Goal: Task Accomplishment & Management: Manage account settings

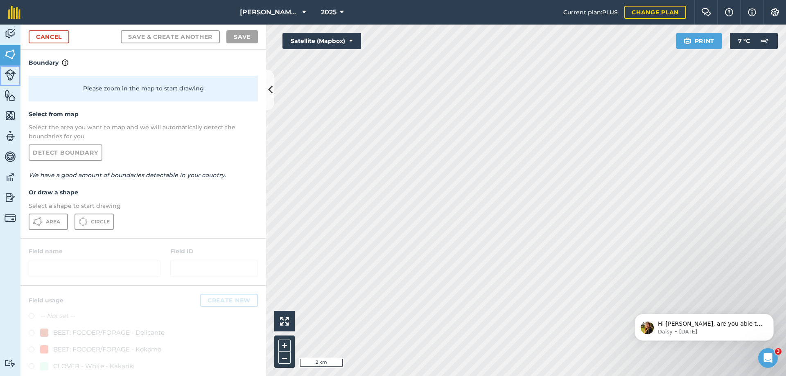
click at [7, 77] on img at bounding box center [10, 74] width 11 height 11
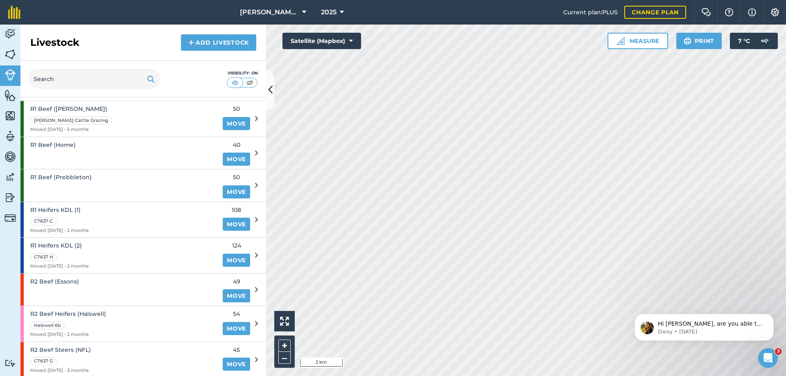
scroll to position [50, 0]
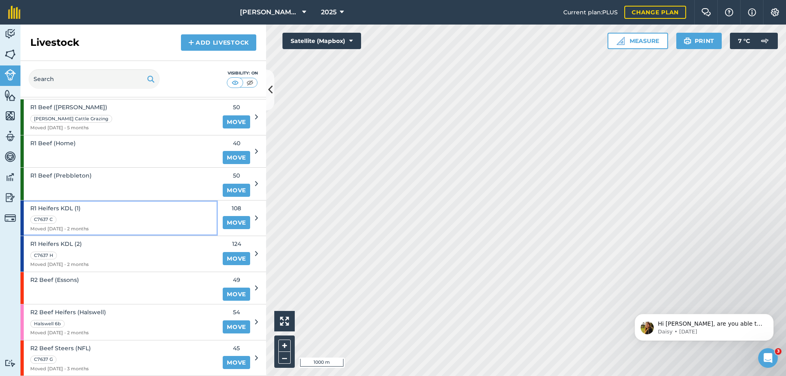
click at [89, 219] on div "C7637 C" at bounding box center [59, 218] width 59 height 9
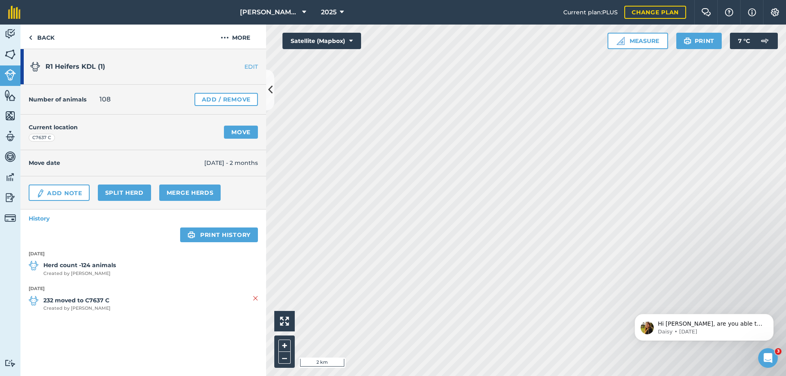
click at [585, 376] on html "[PERSON_NAME] Contracting Ltd 2025 Current plan : PLUS Change plan Farm Chat He…" at bounding box center [393, 188] width 786 height 376
click at [251, 130] on link "Move" at bounding box center [241, 132] width 34 height 13
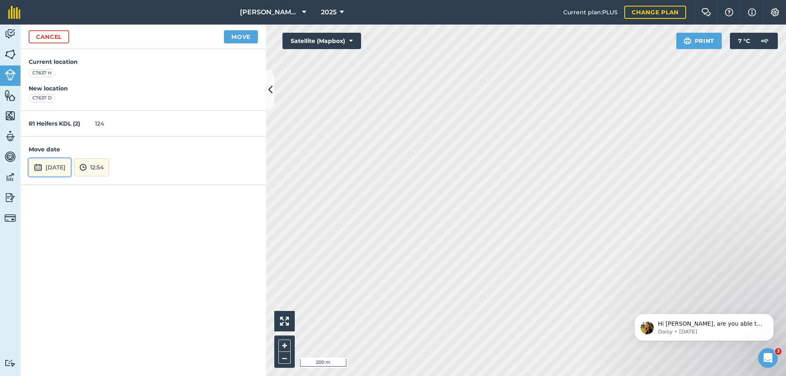
click at [37, 164] on img at bounding box center [38, 167] width 8 height 10
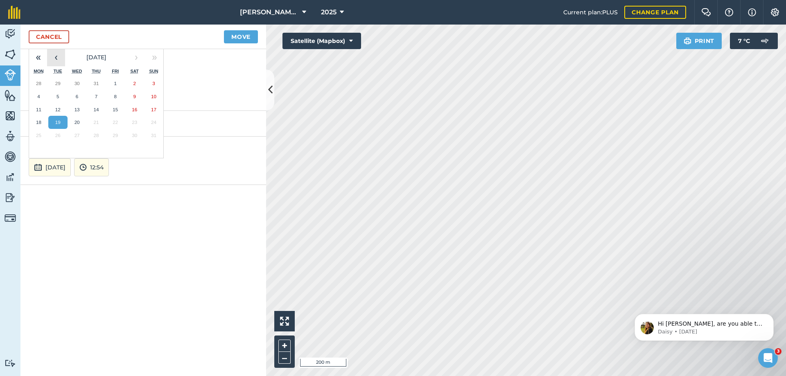
click at [57, 59] on button "‹" at bounding box center [56, 57] width 18 height 18
click at [95, 135] on abbr "31" at bounding box center [95, 135] width 5 height 5
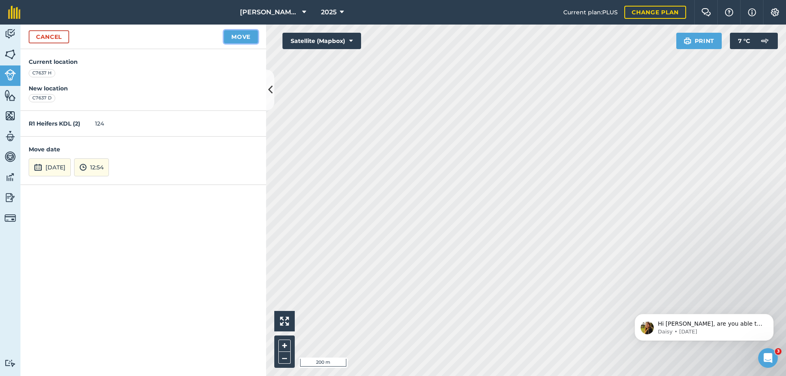
click at [243, 36] on button "Move" at bounding box center [241, 36] width 34 height 13
